Goal: Communication & Community: Answer question/provide support

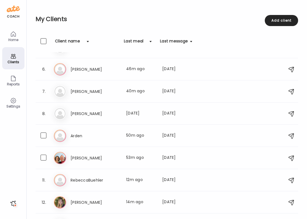
scroll to position [0, 90]
click at [80, 70] on h3 "[PERSON_NAME]" at bounding box center [94, 69] width 49 height 7
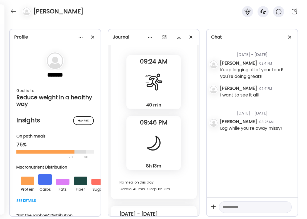
scroll to position [7459, 0]
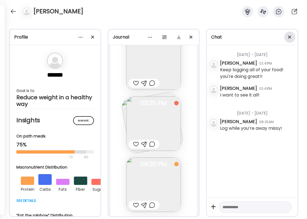
click at [289, 37] on div at bounding box center [289, 37] width 11 height 11
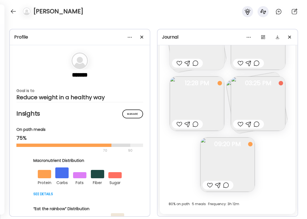
scroll to position [4824, 0]
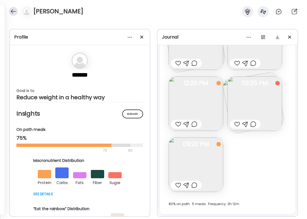
click at [12, 13] on div at bounding box center [13, 11] width 9 height 9
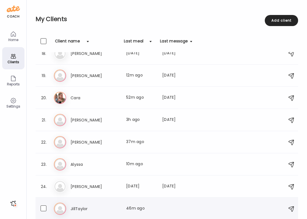
click at [86, 207] on h3 "JillTaylor" at bounding box center [94, 209] width 49 height 7
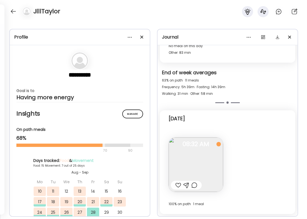
scroll to position [3721, 0]
click at [176, 186] on div at bounding box center [178, 185] width 6 height 7
click at [194, 184] on div at bounding box center [194, 185] width 6 height 7
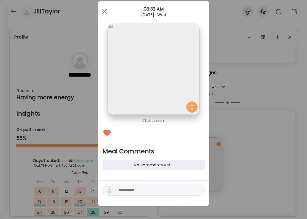
scroll to position [0, 0]
click at [156, 190] on textarea at bounding box center [155, 190] width 75 height 7
type textarea "*"
click at [166, 194] on div "**********" at bounding box center [153, 190] width 102 height 12
drag, startPoint x: 165, startPoint y: 192, endPoint x: 98, endPoint y: 180, distance: 68.5
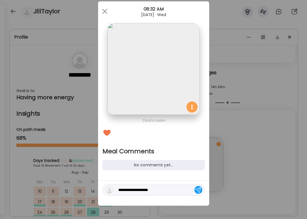
click at [98, 180] on div "Ate Coach Dashboard Wahoo! It’s official Take a moment to set up your Coach Pro…" at bounding box center [153, 109] width 307 height 219
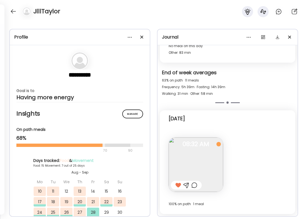
click at [195, 185] on div at bounding box center [194, 185] width 6 height 7
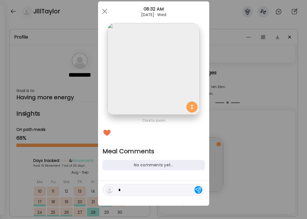
click at [129, 188] on textarea "*" at bounding box center [155, 190] width 75 height 7
type textarea "**********"
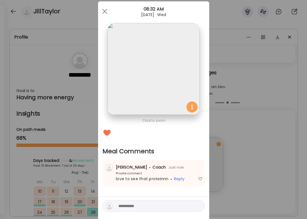
click at [258, 165] on div "Ate Coach Dashboard Wahoo! It’s official Take a moment to set up your Coach Pro…" at bounding box center [153, 109] width 307 height 219
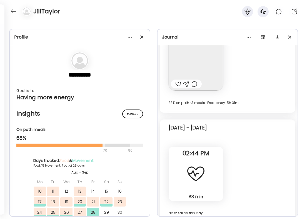
scroll to position [3520, 0]
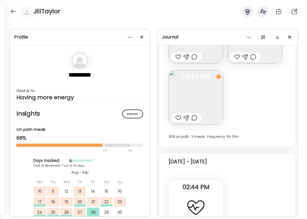
click at [179, 115] on div at bounding box center [178, 118] width 6 height 7
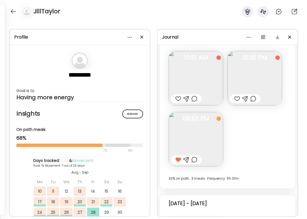
scroll to position [3458, 0]
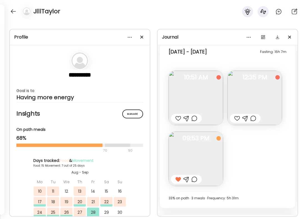
click at [236, 119] on div at bounding box center [237, 118] width 6 height 7
click at [254, 118] on div at bounding box center [253, 118] width 6 height 7
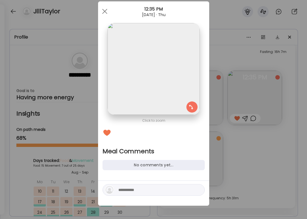
click at [174, 194] on div at bounding box center [153, 190] width 102 height 12
click at [173, 191] on textarea at bounding box center [155, 190] width 75 height 7
type textarea "**********"
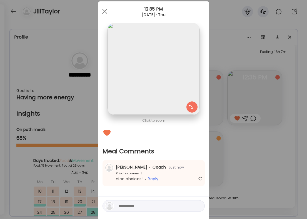
click at [289, 144] on div "Ate Coach Dashboard Wahoo! It’s official Take a moment to set up your Coach Pro…" at bounding box center [153, 109] width 307 height 219
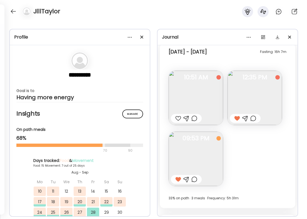
click at [289, 144] on div "Fasting: 16h 7m [DATE] - [DATE] Note not added Questions not answered 10:51 AM …" at bounding box center [227, 126] width 135 height 165
click at [17, 12] on div at bounding box center [13, 11] width 9 height 9
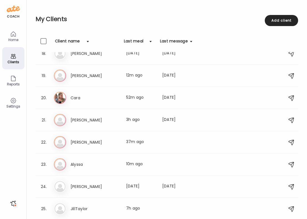
scroll to position [387, 0]
click at [85, 195] on div "24. Kr [PERSON_NAME] Last meal: [DATE] Last message: [DATE] You: can't wait to …" at bounding box center [167, 187] width 262 height 22
click at [83, 168] on div "Al Alyssa Last meal: 10m ago" at bounding box center [167, 164] width 227 height 12
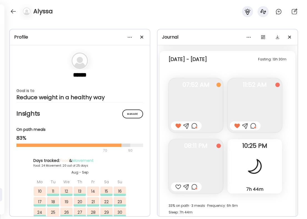
scroll to position [8678, 0]
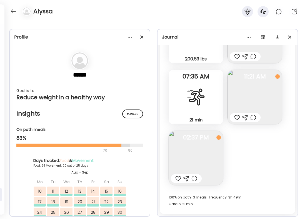
drag, startPoint x: 177, startPoint y: 179, endPoint x: 195, endPoint y: 177, distance: 17.6
click at [177, 179] on div at bounding box center [178, 178] width 6 height 7
click at [196, 177] on div at bounding box center [194, 178] width 6 height 7
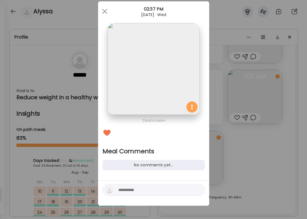
click at [158, 194] on div at bounding box center [153, 190] width 102 height 12
click at [157, 188] on textarea at bounding box center [155, 190] width 75 height 7
type textarea "**********"
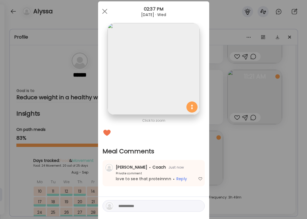
click at [292, 155] on div "Ate Coach Dashboard Wahoo! It’s official Take a moment to set up your Coach Pro…" at bounding box center [153, 109] width 307 height 219
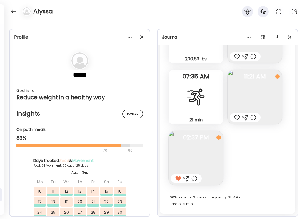
click at [251, 122] on img at bounding box center [254, 97] width 54 height 54
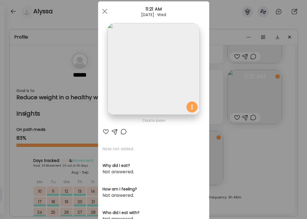
click at [123, 132] on div at bounding box center [123, 131] width 7 height 7
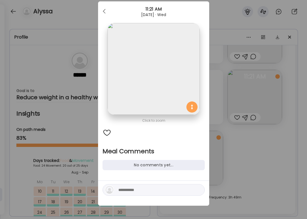
click at [123, 188] on textarea at bounding box center [155, 190] width 75 height 7
type textarea "**********"
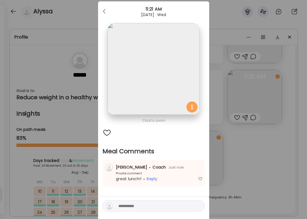
click at [277, 164] on div "Ate Coach Dashboard Wahoo! It’s official Take a moment to set up your Coach Pro…" at bounding box center [153, 109] width 307 height 219
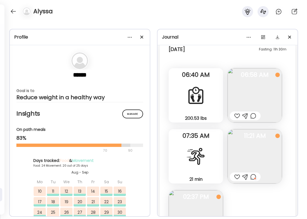
click at [235, 118] on div at bounding box center [237, 116] width 6 height 7
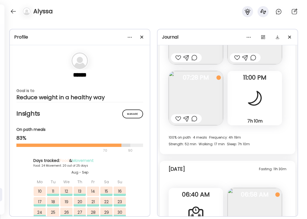
scroll to position [8495, 0]
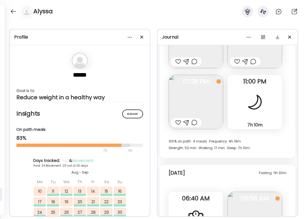
click at [178, 123] on div at bounding box center [178, 122] width 6 height 7
click at [198, 122] on div at bounding box center [186, 122] width 31 height 9
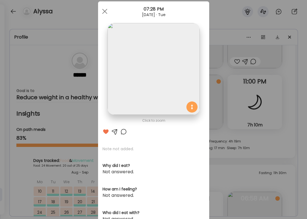
click at [125, 132] on div at bounding box center [123, 131] width 7 height 7
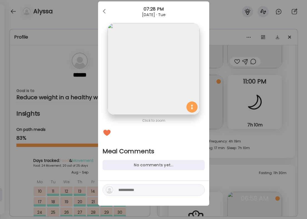
click at [134, 189] on textarea at bounding box center [155, 190] width 75 height 7
type textarea "**********"
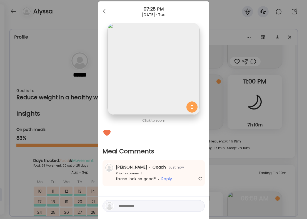
click at [241, 137] on div "Ate Coach Dashboard Wahoo! It’s official Take a moment to set up your Coach Pro…" at bounding box center [153, 109] width 307 height 219
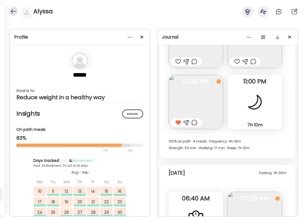
click at [15, 11] on div at bounding box center [13, 11] width 9 height 9
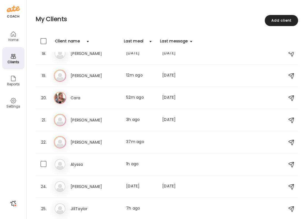
scroll to position [387, 0]
click at [137, 149] on div "22. [PERSON_NAME] Last meal: 37m ago" at bounding box center [167, 142] width 262 height 22
click at [135, 142] on div "Last meal: 37m ago" at bounding box center [140, 142] width 29 height 7
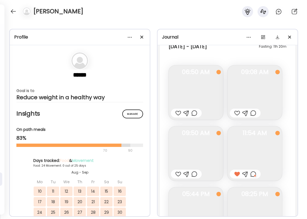
scroll to position [6526, 0]
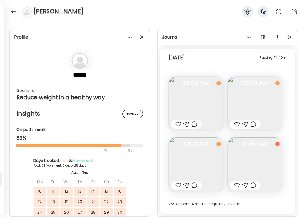
click at [236, 183] on div at bounding box center [237, 185] width 6 height 7
click at [254, 185] on div at bounding box center [253, 185] width 6 height 7
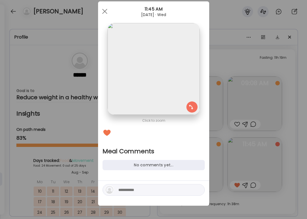
click at [173, 188] on textarea at bounding box center [155, 190] width 75 height 7
type textarea "**********"
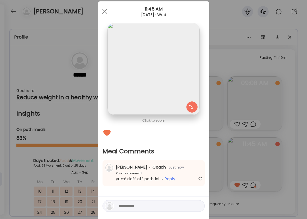
click at [265, 99] on div "Ate Coach Dashboard Wahoo! It’s official Take a moment to set up your Coach Pro…" at bounding box center [153, 109] width 307 height 219
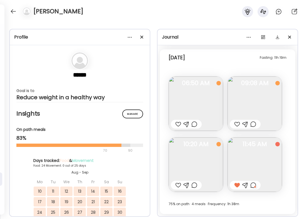
click at [237, 123] on div at bounding box center [237, 124] width 6 height 7
click at [180, 122] on div at bounding box center [178, 124] width 6 height 7
click at [194, 124] on div at bounding box center [194, 124] width 6 height 7
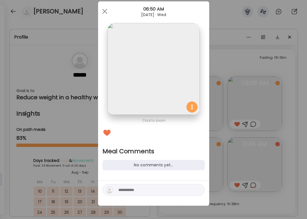
click at [140, 186] on div at bounding box center [153, 190] width 102 height 12
click at [137, 191] on textarea at bounding box center [155, 190] width 75 height 7
type textarea "**********"
click at [200, 189] on div at bounding box center [198, 190] width 8 height 8
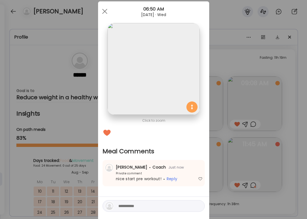
click at [255, 55] on div "Ate Coach Dashboard Wahoo! It’s official Take a moment to set up your Coach Pro…" at bounding box center [153, 109] width 307 height 219
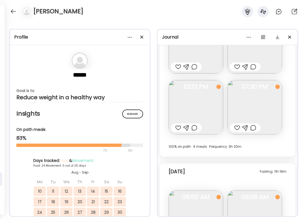
scroll to position [6411, 0]
click at [237, 126] on div at bounding box center [237, 128] width 6 height 7
click at [251, 127] on div at bounding box center [253, 128] width 6 height 7
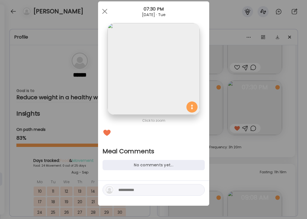
click at [131, 192] on textarea at bounding box center [155, 190] width 75 height 7
type textarea "**********"
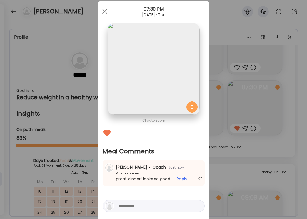
click at [227, 146] on div "Ate Coach Dashboard Wahoo! It’s official Take a moment to set up your Coach Pro…" at bounding box center [153, 109] width 307 height 219
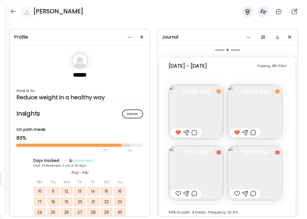
scroll to position [6183, 0]
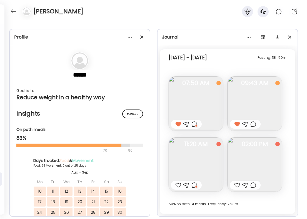
click at [196, 186] on div at bounding box center [194, 185] width 6 height 7
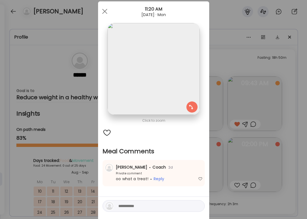
click at [60, 67] on div "Ate Coach Dashboard Wahoo! It’s official Take a moment to set up your Coach Pro…" at bounding box center [153, 109] width 307 height 219
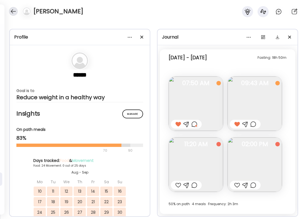
click at [12, 15] on div at bounding box center [13, 11] width 9 height 9
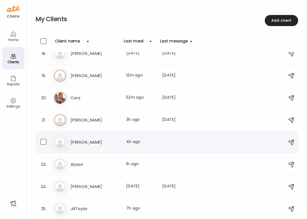
scroll to position [387, 0]
click at [100, 118] on h3 "[PERSON_NAME]" at bounding box center [94, 120] width 49 height 7
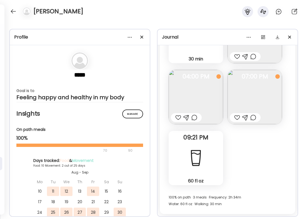
scroll to position [2258, 0]
click at [237, 116] on div at bounding box center [237, 117] width 6 height 7
click at [253, 116] on div at bounding box center [253, 117] width 6 height 7
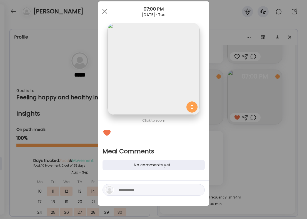
click at [142, 193] on textarea at bounding box center [155, 190] width 75 height 7
type textarea "**********"
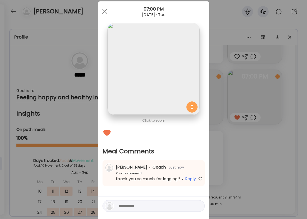
click at [238, 169] on div "Ate Coach Dashboard Wahoo! It’s official Take a moment to set up your Coach Pro…" at bounding box center [153, 109] width 307 height 219
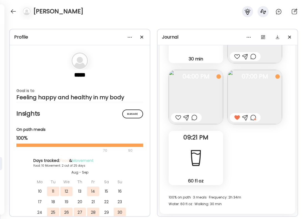
click at [179, 119] on div at bounding box center [178, 117] width 6 height 7
click at [192, 119] on div at bounding box center [194, 117] width 6 height 7
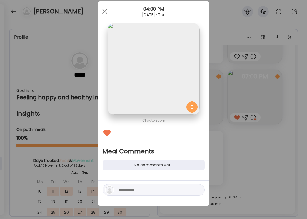
click at [141, 192] on textarea at bounding box center [155, 190] width 75 height 7
type textarea "**********"
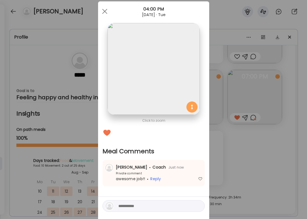
click at [226, 149] on div "Ate Coach Dashboard Wahoo! It’s official Take a moment to set up your Coach Pro…" at bounding box center [153, 109] width 307 height 219
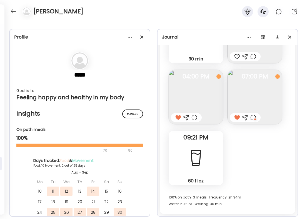
scroll to position [4729, 0]
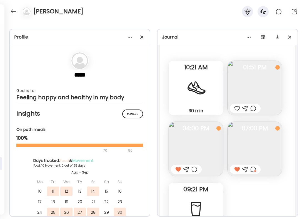
click at [236, 109] on div at bounding box center [237, 108] width 6 height 7
click at [249, 109] on div at bounding box center [244, 108] width 31 height 9
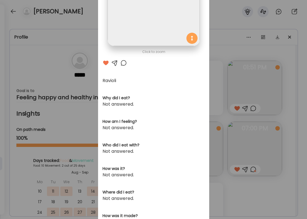
click at [122, 62] on div at bounding box center [123, 63] width 7 height 7
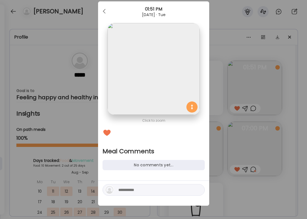
scroll to position [12, 0]
click at [113, 188] on div at bounding box center [109, 190] width 9 height 9
click at [117, 193] on div at bounding box center [153, 190] width 102 height 12
click at [128, 192] on textarea at bounding box center [155, 190] width 75 height 7
type textarea "*****"
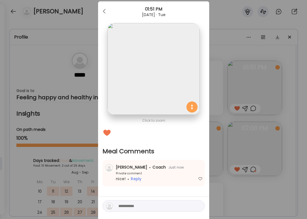
click at [270, 126] on div "Ate Coach Dashboard Wahoo! It’s official Take a moment to set up your Coach Pro…" at bounding box center [153, 109] width 307 height 219
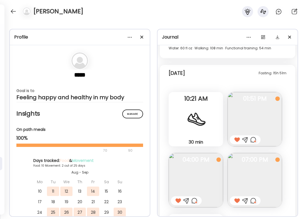
scroll to position [4557, 0]
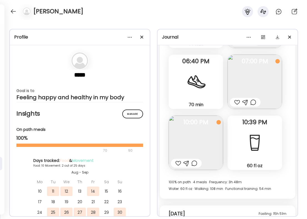
click at [178, 162] on div at bounding box center [178, 163] width 6 height 7
click at [194, 162] on div at bounding box center [194, 163] width 6 height 7
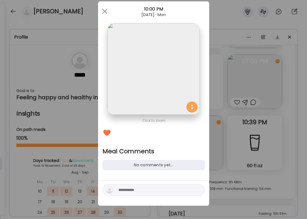
click at [268, 131] on div "Ate Coach Dashboard Wahoo! It’s official Take a moment to set up your Coach Pro…" at bounding box center [153, 109] width 307 height 219
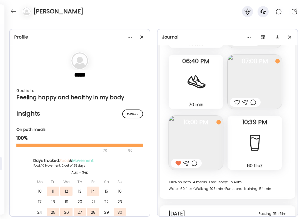
scroll to position [4518, 0]
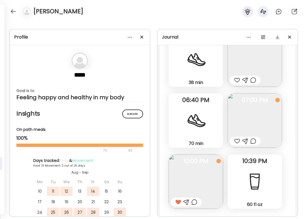
click at [237, 79] on div at bounding box center [237, 80] width 6 height 7
click at [256, 80] on div at bounding box center [253, 80] width 6 height 7
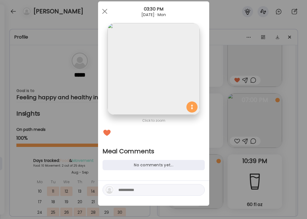
click at [123, 195] on div at bounding box center [153, 190] width 102 height 12
click at [123, 190] on textarea at bounding box center [155, 190] width 75 height 7
type textarea "**********"
click at [105, 11] on div at bounding box center [104, 11] width 11 height 11
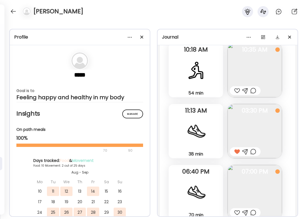
scroll to position [4425, 0]
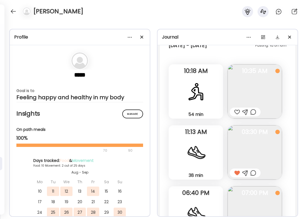
click at [237, 112] on div at bounding box center [237, 112] width 6 height 7
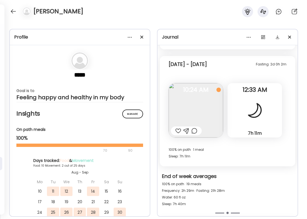
scroll to position [4235, 0]
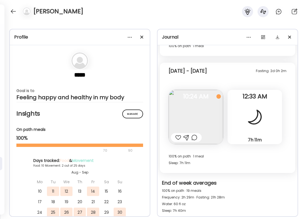
click at [196, 135] on div at bounding box center [194, 137] width 6 height 7
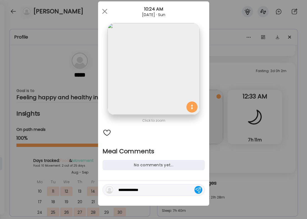
click at [150, 195] on div "**********" at bounding box center [153, 190] width 102 height 12
drag, startPoint x: 150, startPoint y: 191, endPoint x: 60, endPoint y: 185, distance: 89.8
click at [60, 185] on div "Ate Coach Dashboard Wahoo! It’s official Take a moment to set up your Coach Pro…" at bounding box center [153, 109] width 307 height 219
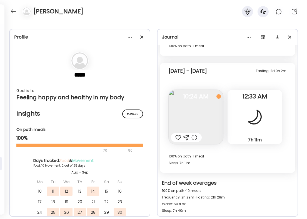
scroll to position [39, 0]
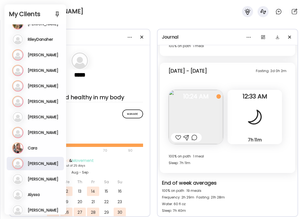
click at [32, 149] on h3 "Cara" at bounding box center [32, 148] width 9 height 5
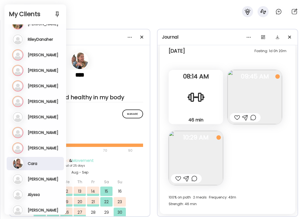
scroll to position [15, 0]
click at [196, 178] on div at bounding box center [194, 178] width 6 height 7
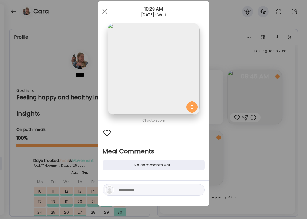
scroll to position [12, 0]
click at [143, 191] on textarea at bounding box center [155, 190] width 75 height 7
type textarea "**********"
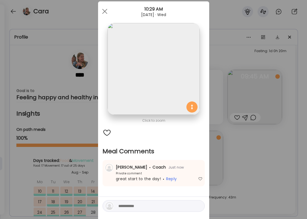
click at [279, 150] on div "Ate Coach Dashboard Wahoo! It’s official Take a moment to set up your Coach Pro…" at bounding box center [153, 109] width 307 height 219
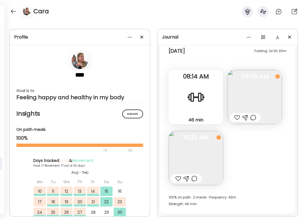
click at [235, 117] on div at bounding box center [237, 117] width 6 height 7
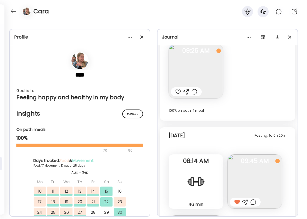
scroll to position [4514, 0]
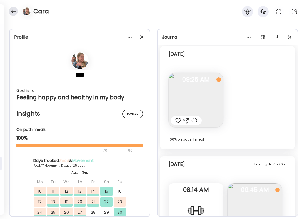
click at [13, 12] on div at bounding box center [13, 11] width 9 height 9
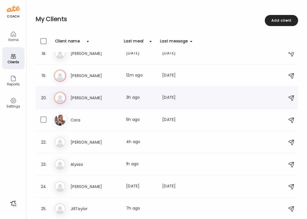
scroll to position [387, 0]
click at [96, 79] on div "[PERSON_NAME] Last meal: 12m ago Last message: [DATE] Thanks. Back at it withou…" at bounding box center [167, 76] width 227 height 12
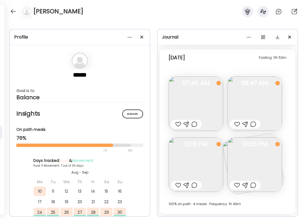
scroll to position [3133, 0]
click at [238, 186] on div at bounding box center [237, 185] width 6 height 7
click at [193, 185] on div at bounding box center [194, 185] width 6 height 7
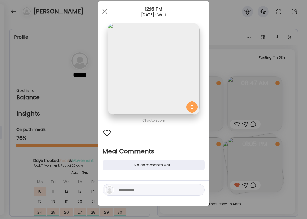
click at [162, 195] on div at bounding box center [153, 190] width 102 height 12
click at [162, 192] on textarea at bounding box center [155, 190] width 75 height 7
type textarea "**********"
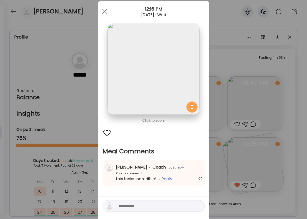
click at [282, 149] on div "Ate Coach Dashboard Wahoo! It’s official Take a moment to set up your Coach Pro…" at bounding box center [153, 109] width 307 height 219
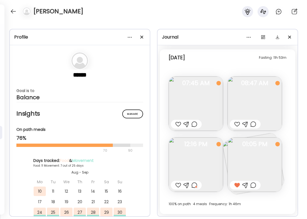
click at [254, 126] on div at bounding box center [253, 124] width 6 height 7
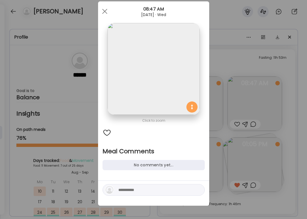
click at [164, 189] on textarea at bounding box center [155, 190] width 75 height 7
type textarea "**********"
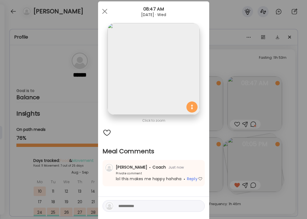
click at [243, 66] on div "Ate Coach Dashboard Wahoo! It’s official Take a moment to set up your Coach Pro…" at bounding box center [153, 109] width 307 height 219
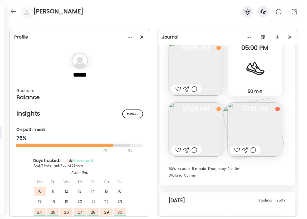
scroll to position [4279, 0]
click at [177, 150] on div at bounding box center [178, 150] width 6 height 7
click at [194, 151] on div at bounding box center [194, 150] width 6 height 7
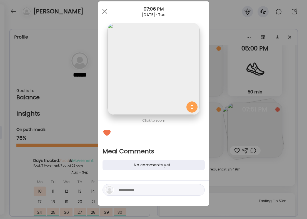
click at [156, 190] on textarea at bounding box center [155, 190] width 75 height 7
type textarea "*"
type textarea "**********"
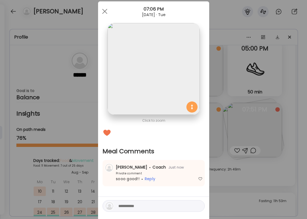
click at [271, 150] on div "Ate Coach Dashboard Wahoo! It’s official Take a moment to set up your Coach Pro…" at bounding box center [153, 109] width 307 height 219
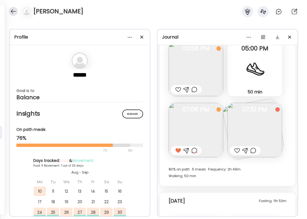
click at [15, 12] on div at bounding box center [13, 11] width 9 height 9
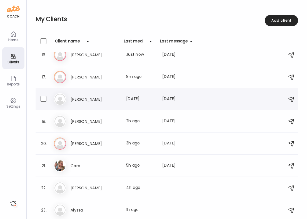
scroll to position [335, 0]
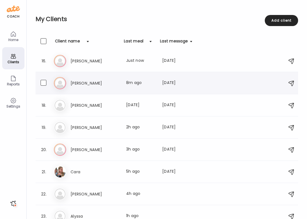
click at [110, 82] on h3 "[PERSON_NAME]" at bounding box center [94, 83] width 49 height 7
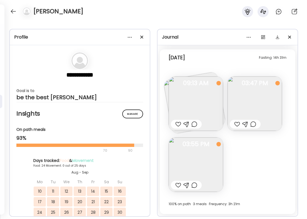
scroll to position [234, 0]
click at [177, 184] on div at bounding box center [178, 185] width 6 height 7
click at [199, 186] on div at bounding box center [186, 185] width 31 height 9
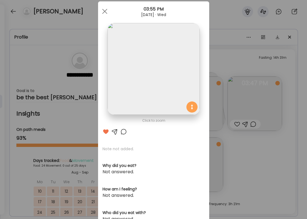
click at [122, 134] on div at bounding box center [123, 131] width 7 height 7
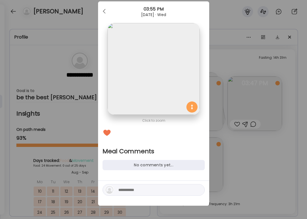
click at [120, 193] on textarea at bounding box center [155, 190] width 75 height 7
type textarea "**********"
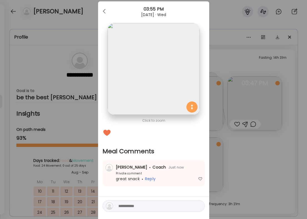
click at [236, 164] on div "Ate Coach Dashboard Wahoo! It’s official Take a moment to set up your Coach Pro…" at bounding box center [153, 109] width 307 height 219
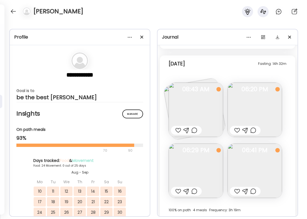
scroll to position [4393, 0]
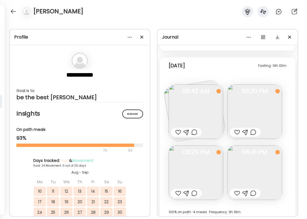
click at [178, 192] on div at bounding box center [178, 193] width 6 height 7
click at [195, 196] on div at bounding box center [194, 193] width 6 height 7
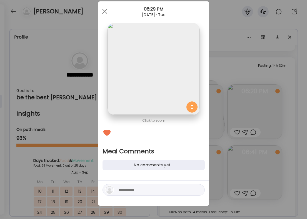
click at [147, 193] on textarea at bounding box center [155, 190] width 75 height 7
type textarea "**********"
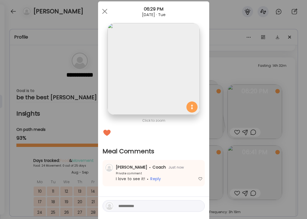
click at [252, 29] on div "Ate Coach Dashboard Wahoo! It’s official Take a moment to set up your Coach Pro…" at bounding box center [153, 109] width 307 height 219
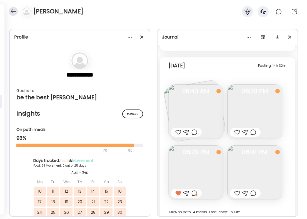
click at [16, 10] on div at bounding box center [13, 11] width 9 height 9
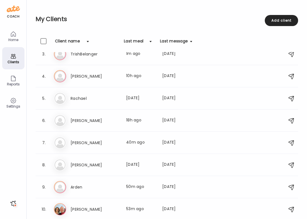
scroll to position [47, 0]
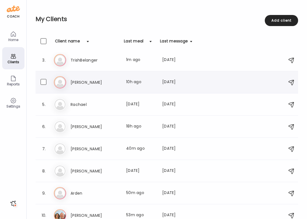
click at [97, 85] on h3 "[PERSON_NAME]" at bounding box center [94, 82] width 49 height 7
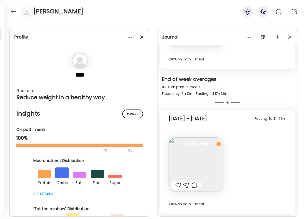
scroll to position [205, 0]
click at [178, 186] on div at bounding box center [178, 185] width 6 height 7
click at [197, 186] on div at bounding box center [194, 185] width 6 height 7
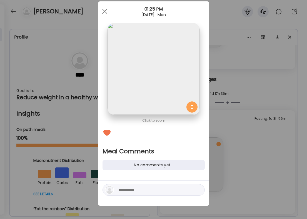
click at [163, 198] on div at bounding box center [153, 193] width 111 height 25
click at [160, 190] on textarea at bounding box center [155, 190] width 75 height 7
type textarea "**********"
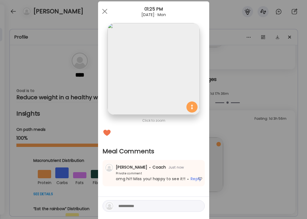
click at [279, 140] on div "Ate Coach Dashboard Wahoo! It’s official Take a moment to set up your Coach Pro…" at bounding box center [153, 109] width 307 height 219
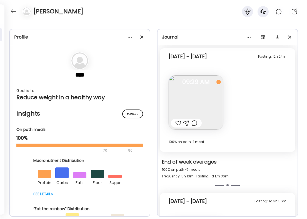
scroll to position [2445, 0]
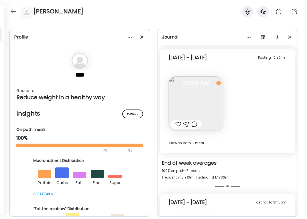
click at [179, 123] on div at bounding box center [178, 124] width 6 height 7
click at [197, 127] on div at bounding box center [186, 124] width 31 height 9
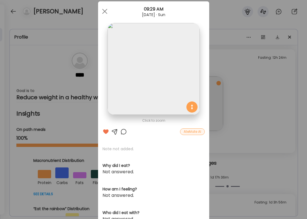
click at [123, 132] on div at bounding box center [123, 131] width 7 height 7
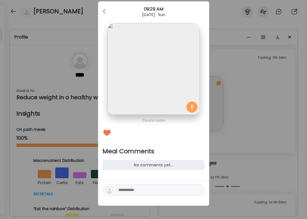
click at [115, 194] on div at bounding box center [153, 190] width 102 height 12
click at [124, 190] on textarea at bounding box center [155, 190] width 75 height 7
type textarea "**********"
